Goal: Transaction & Acquisition: Purchase product/service

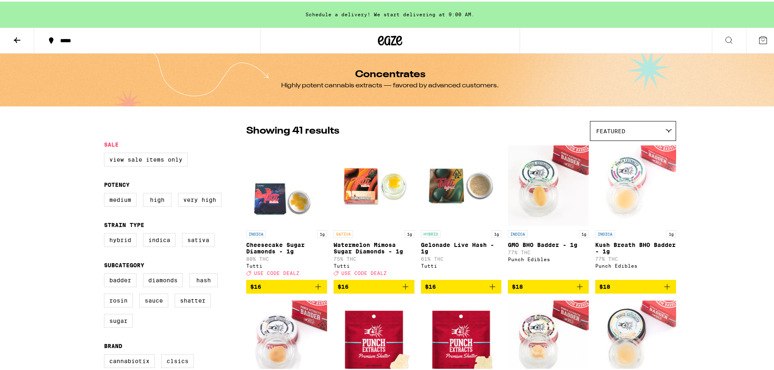
click at [16, 37] on icon at bounding box center [17, 39] width 6 height 6
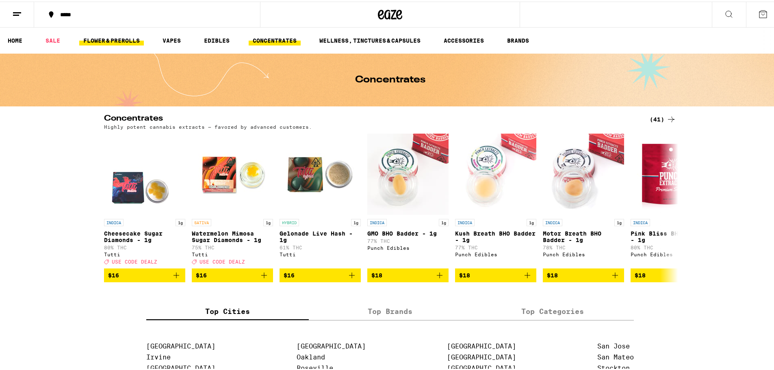
click at [132, 41] on link "FLOWER & PREROLLS" at bounding box center [111, 39] width 65 height 10
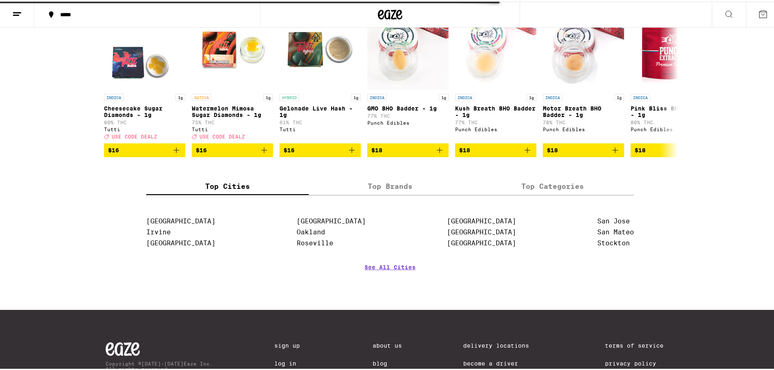
scroll to position [202, 0]
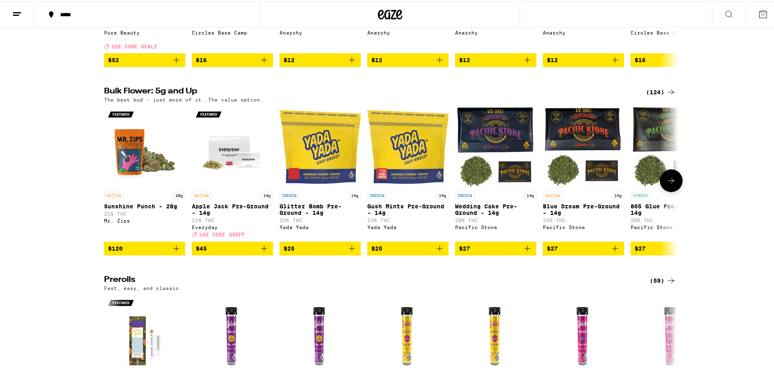
scroll to position [108, 0]
